Goal: Book appointment/travel/reservation

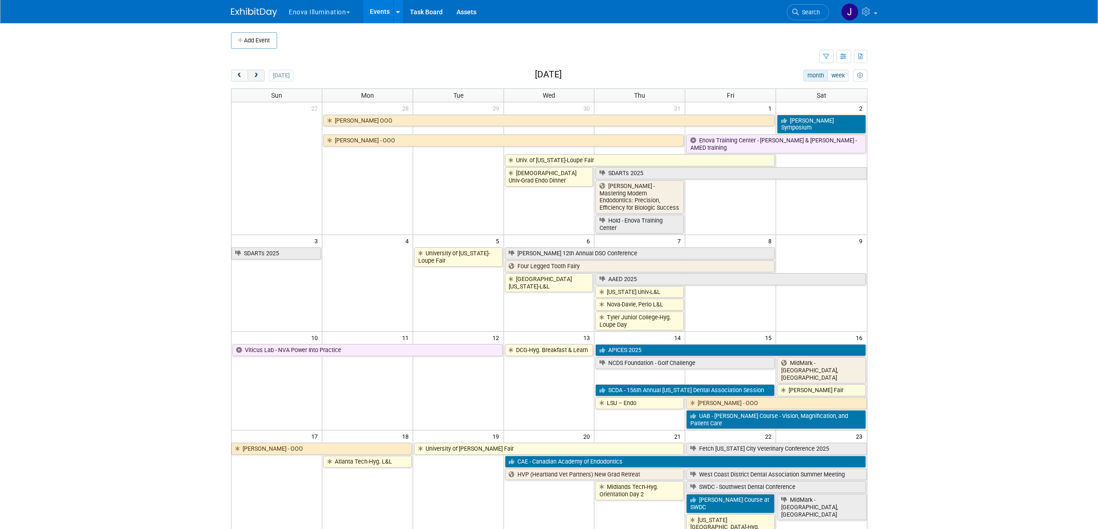
click at [254, 77] on span "next" at bounding box center [256, 76] width 7 height 6
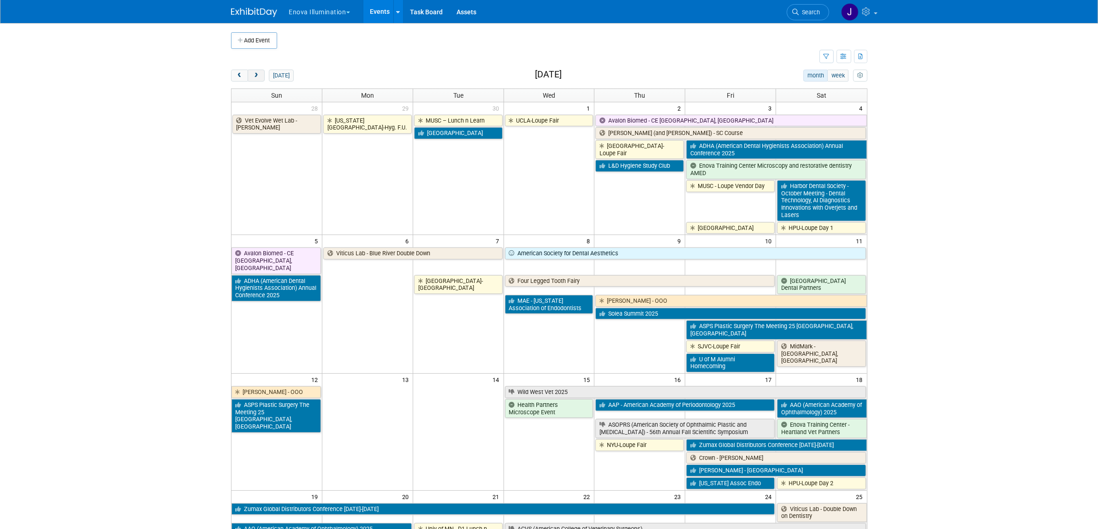
click at [254, 77] on span "next" at bounding box center [256, 76] width 7 height 6
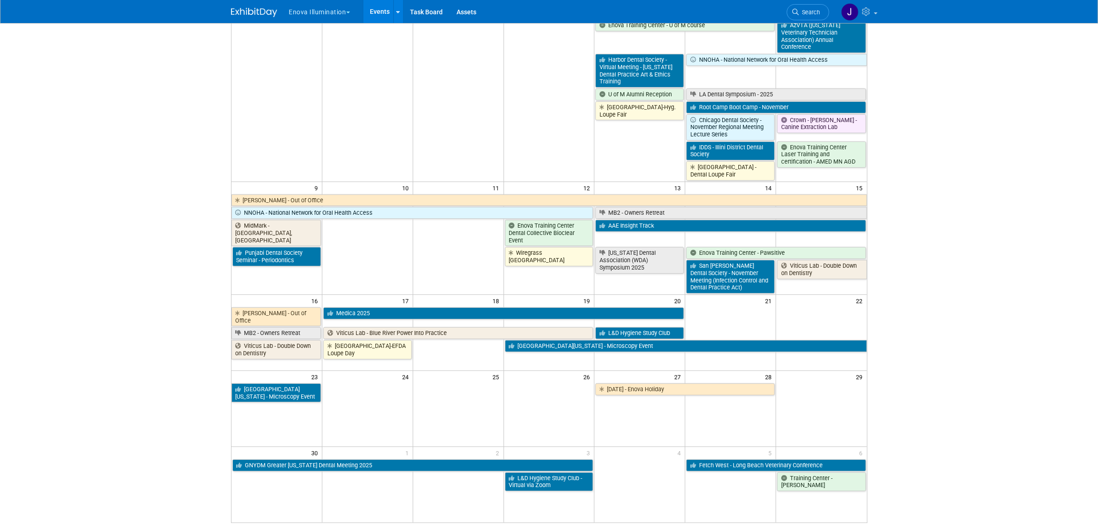
scroll to position [314, 0]
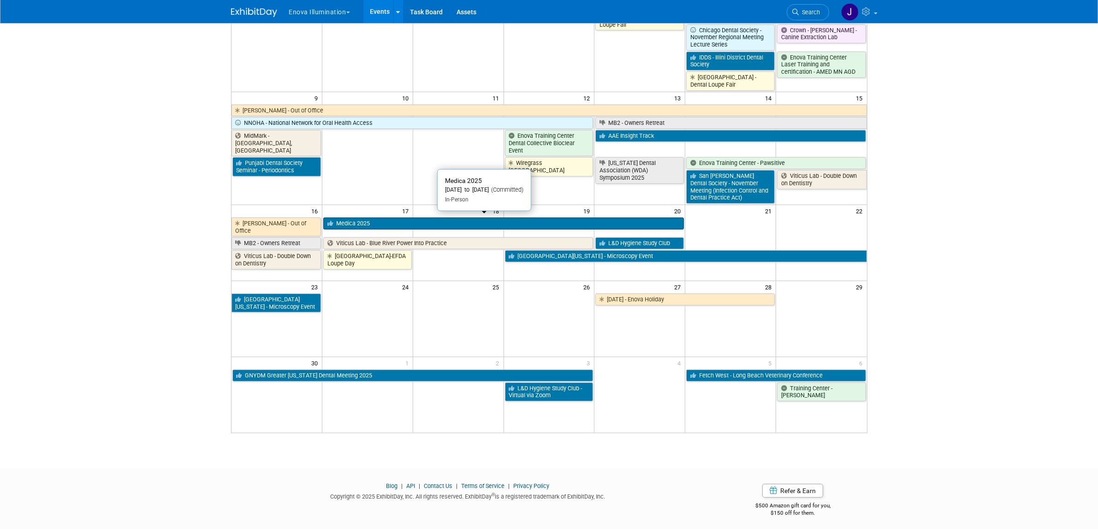
click at [369, 223] on link "Medica 2025" at bounding box center [503, 224] width 361 height 12
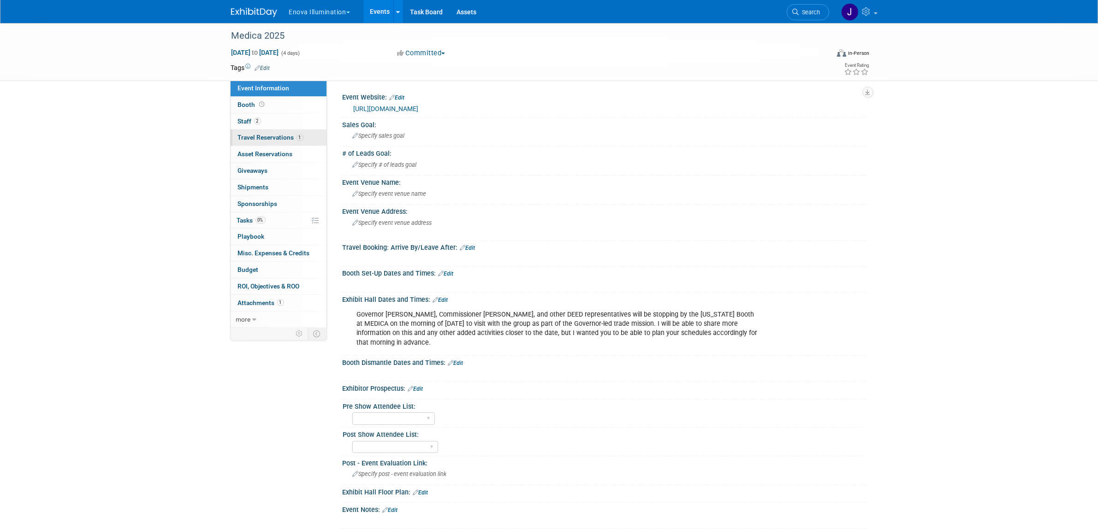
click at [263, 141] on span "Travel Reservations 1" at bounding box center [270, 137] width 65 height 7
